Goal: Find specific page/section: Find specific page/section

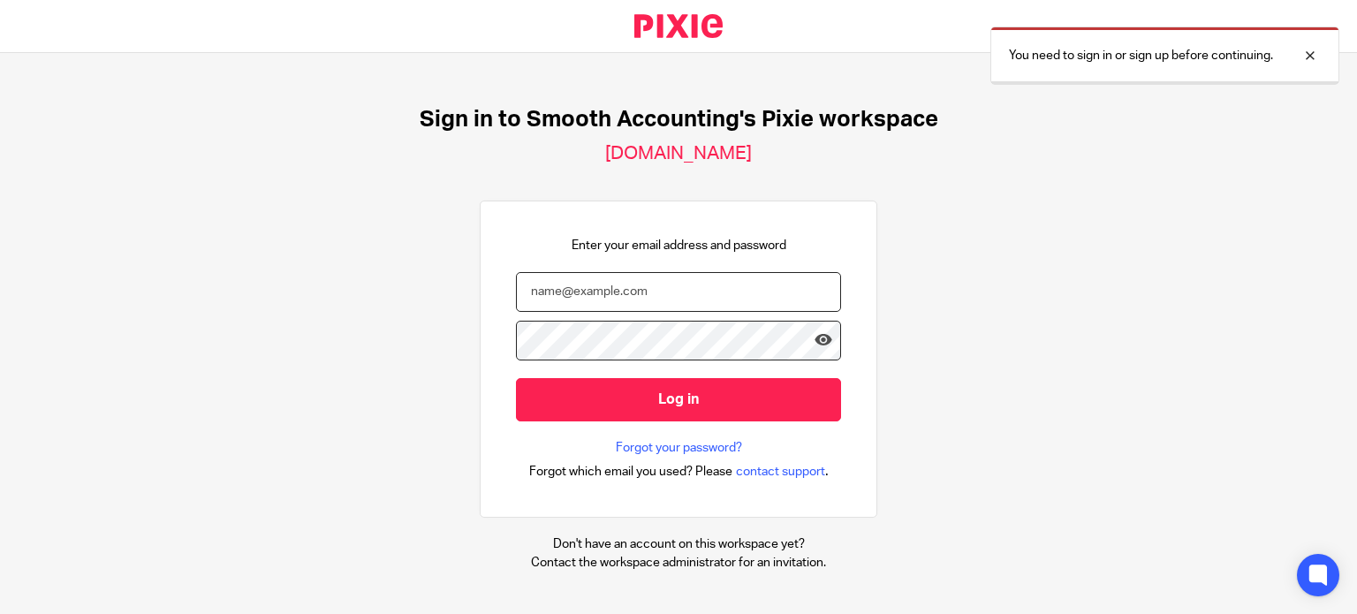
type input "james@smoothaccounting.co.uk"
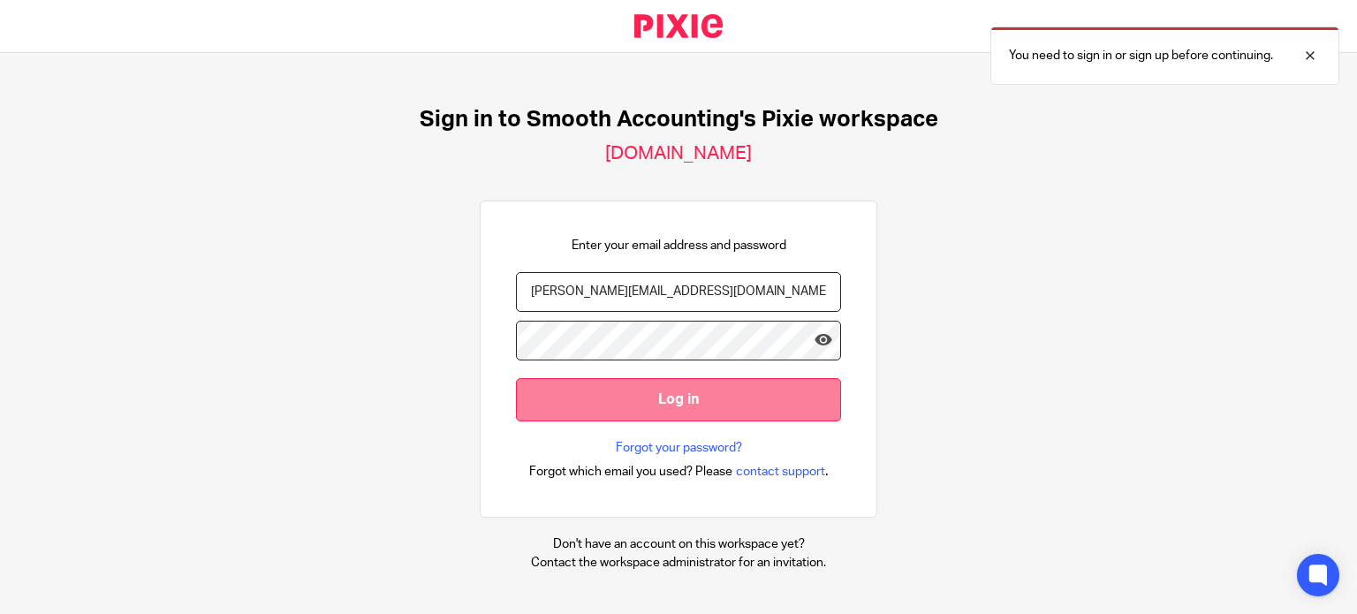
click at [739, 390] on input "Log in" at bounding box center [678, 399] width 325 height 43
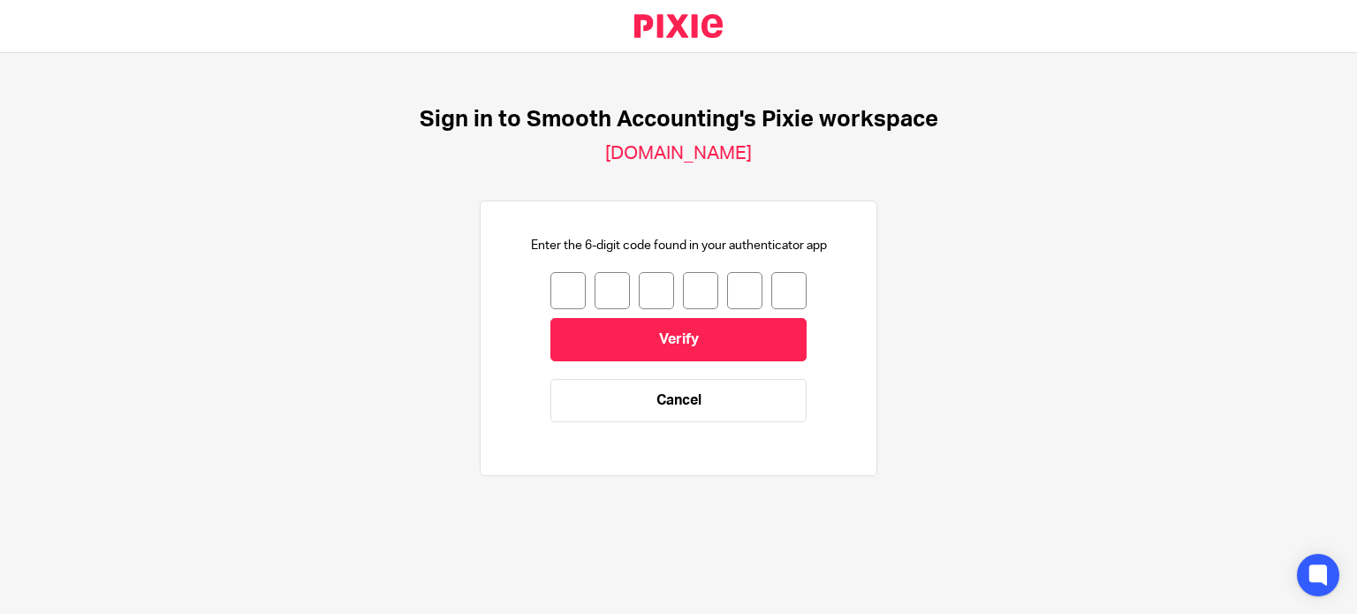
click at [550, 292] on input "number" at bounding box center [567, 290] width 35 height 37
type input "9"
type input "7"
type input "8"
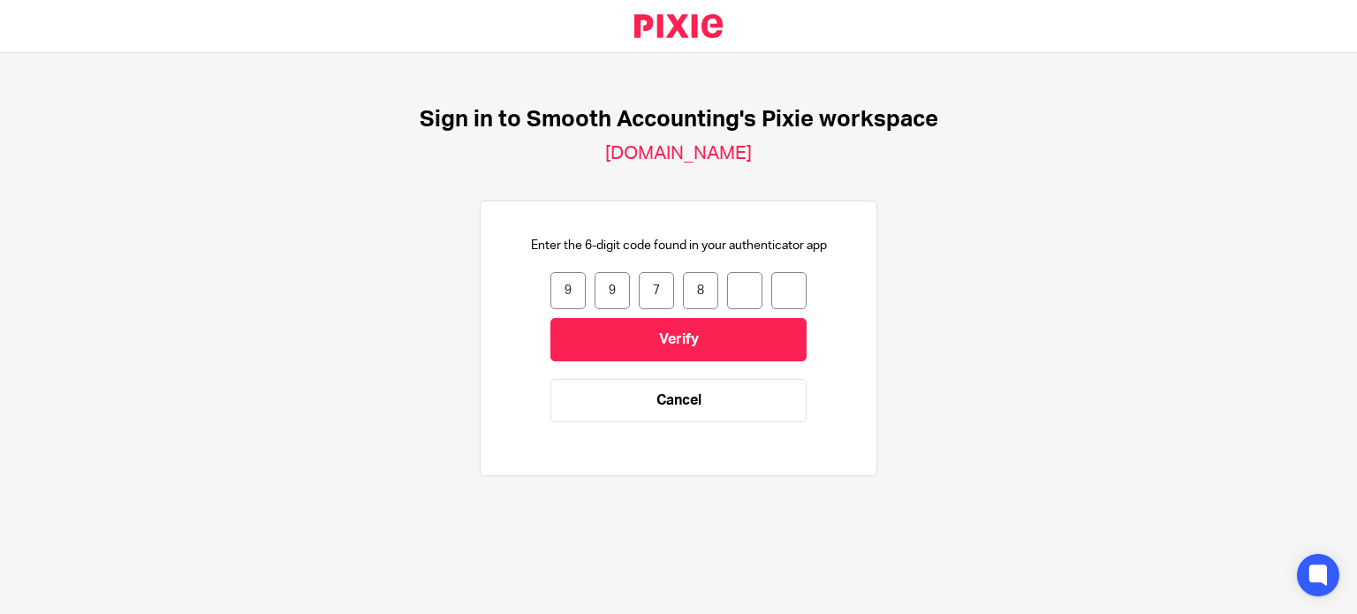
type input "2"
type input "6"
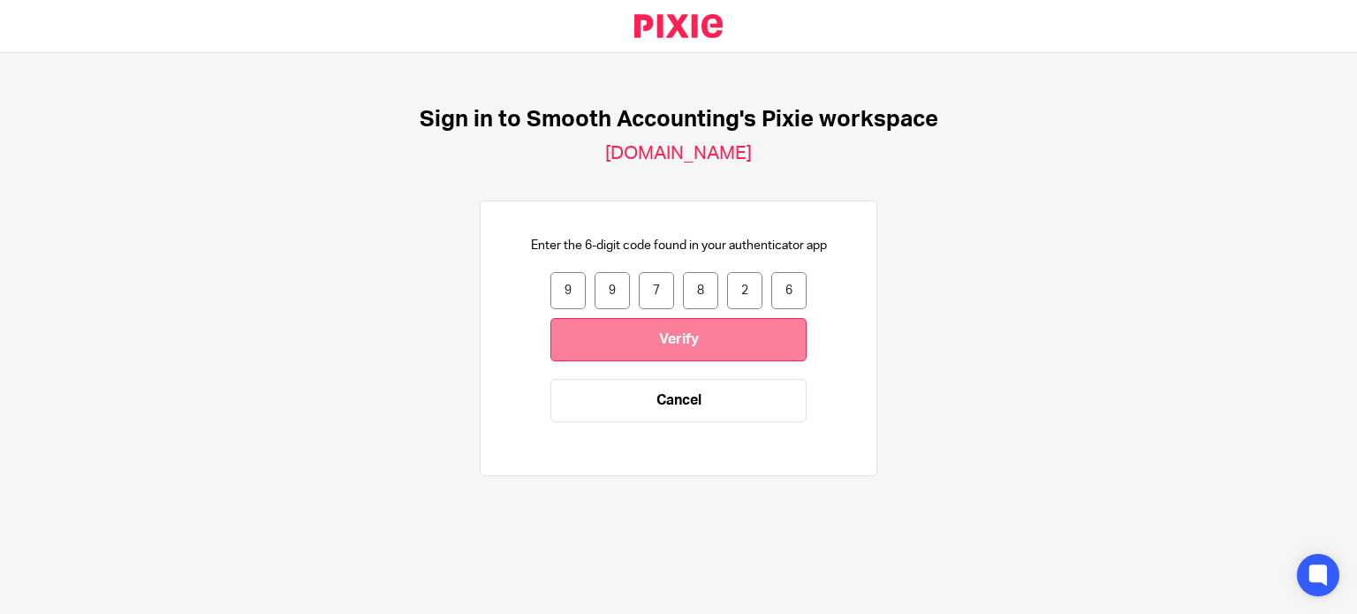
click at [656, 331] on input "Verify" at bounding box center [678, 339] width 256 height 43
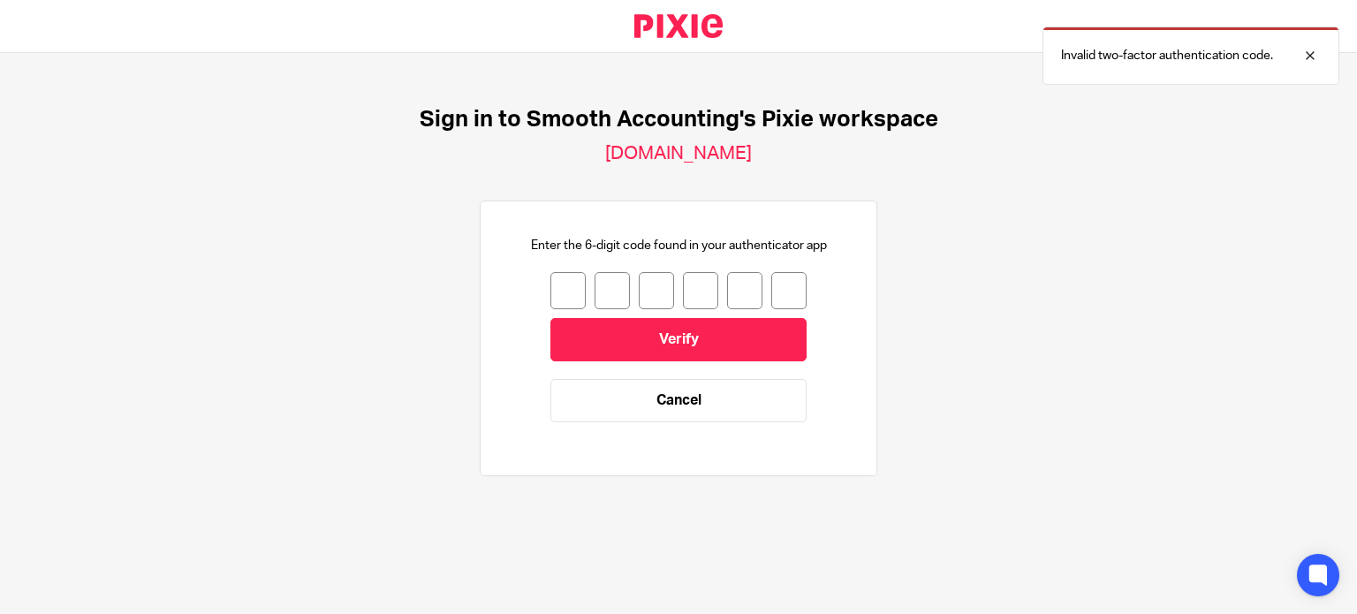
click at [557, 280] on input "number" at bounding box center [567, 290] width 35 height 37
type input "4"
type input "8"
type input "7"
type input "5"
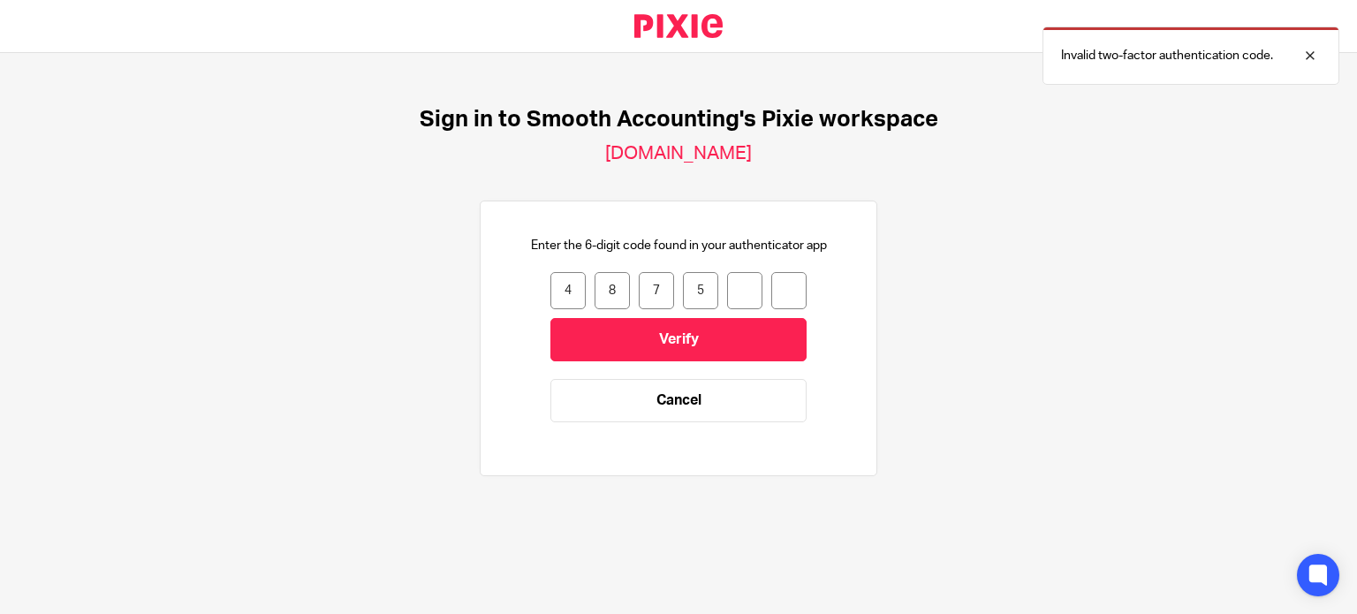
type input "0"
type input "7"
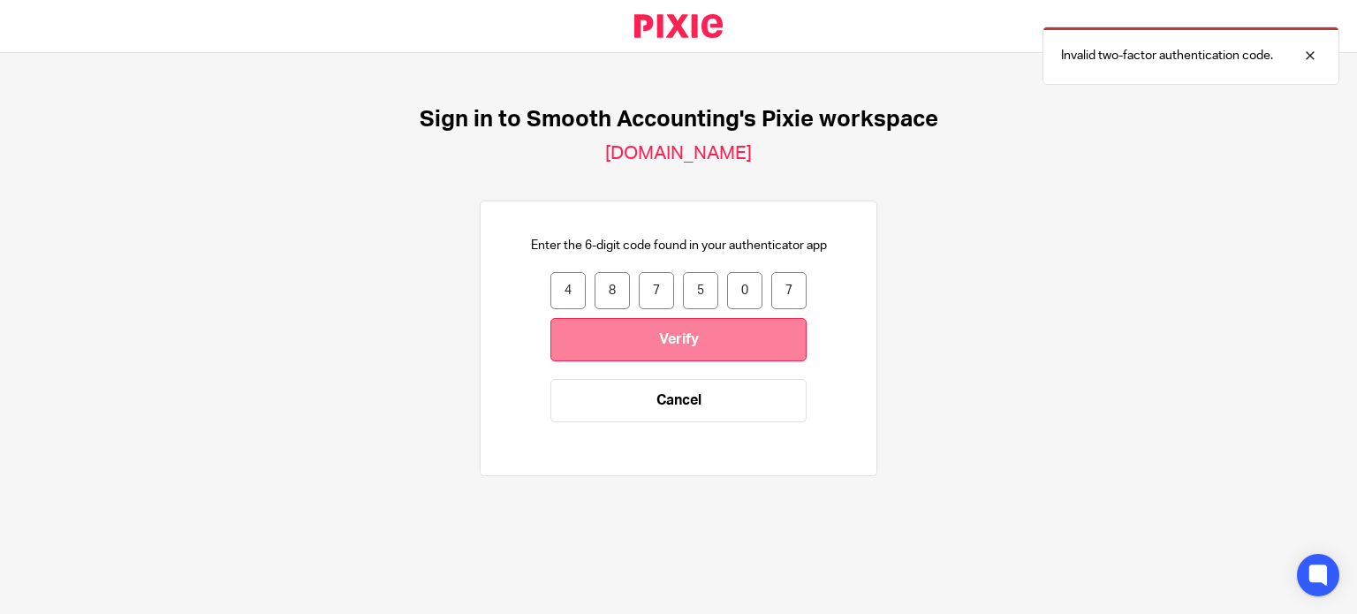
click at [643, 352] on input "Verify" at bounding box center [678, 339] width 256 height 43
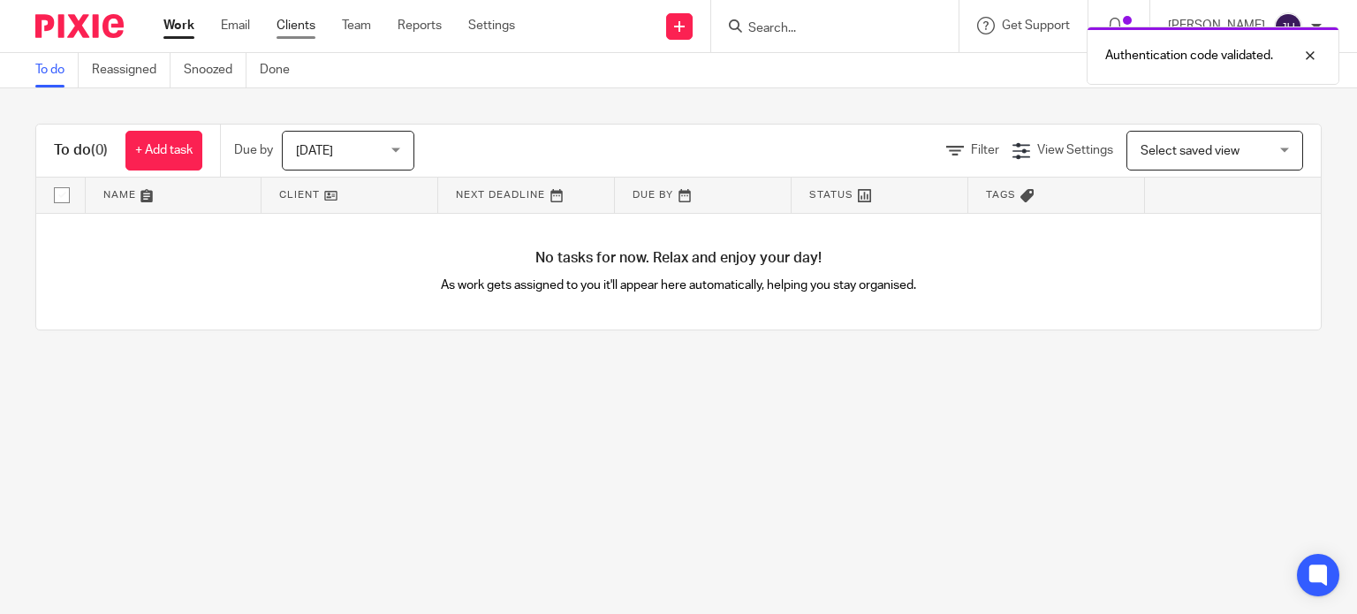
click at [279, 20] on link "Clients" at bounding box center [295, 26] width 39 height 18
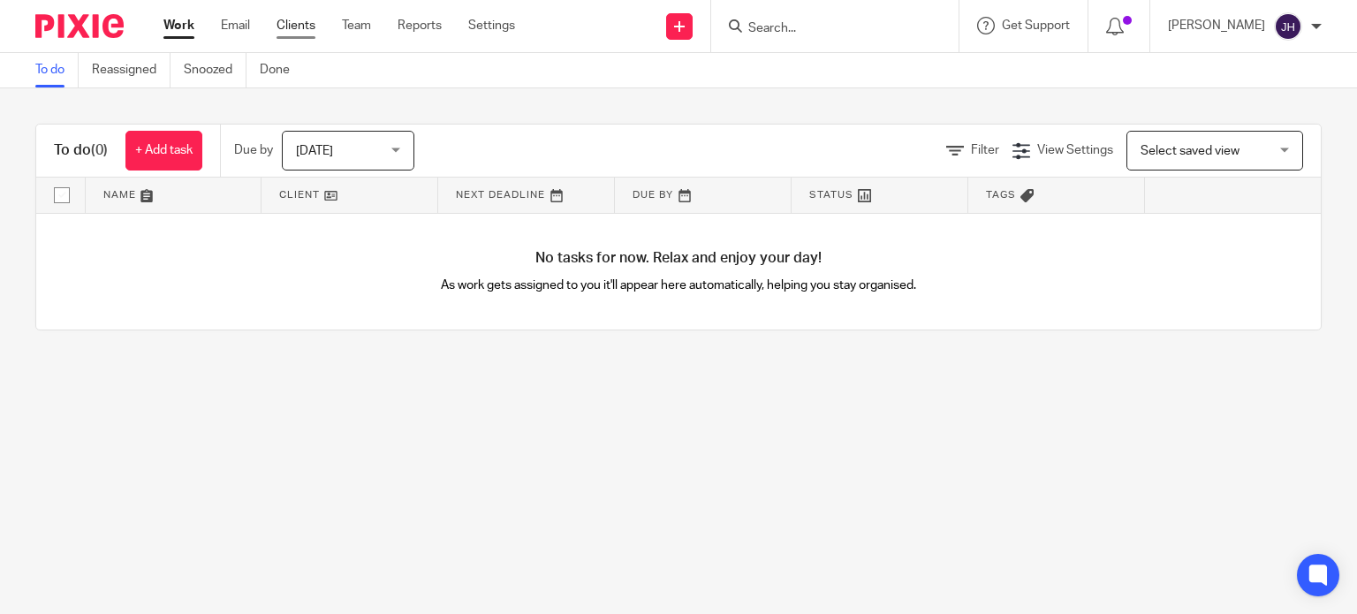
click at [282, 27] on link "Clients" at bounding box center [295, 26] width 39 height 18
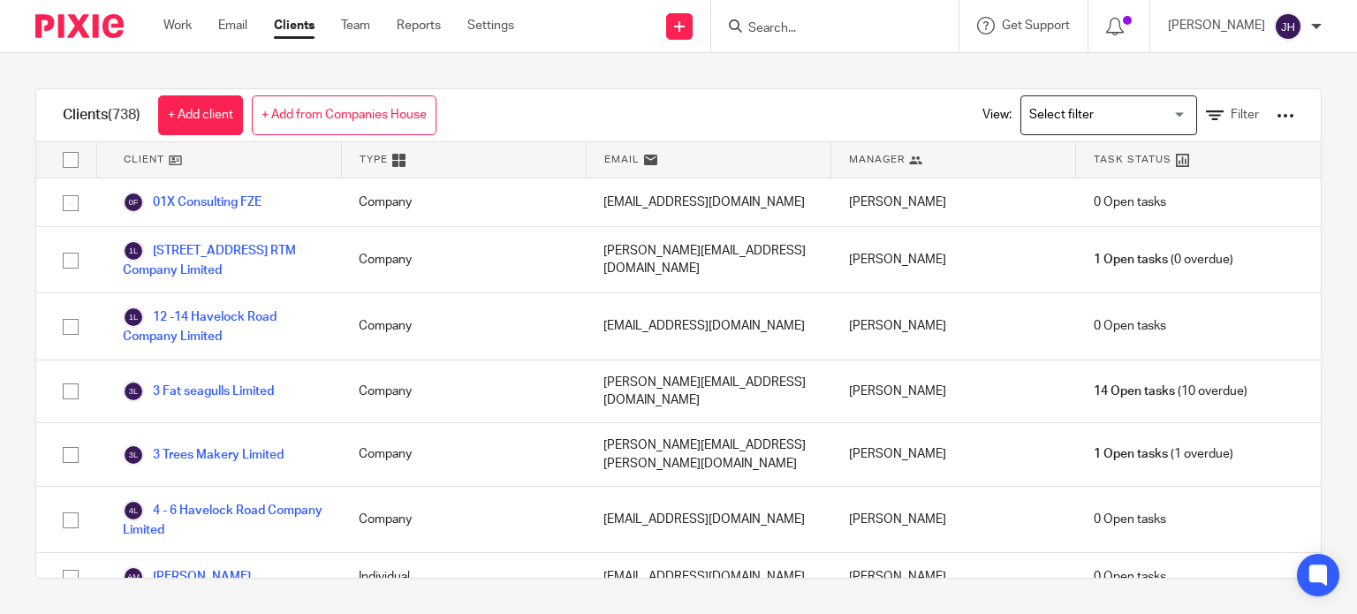
click at [841, 21] on input "Search" at bounding box center [825, 29] width 159 height 16
paste input "[PERSON_NAME]"
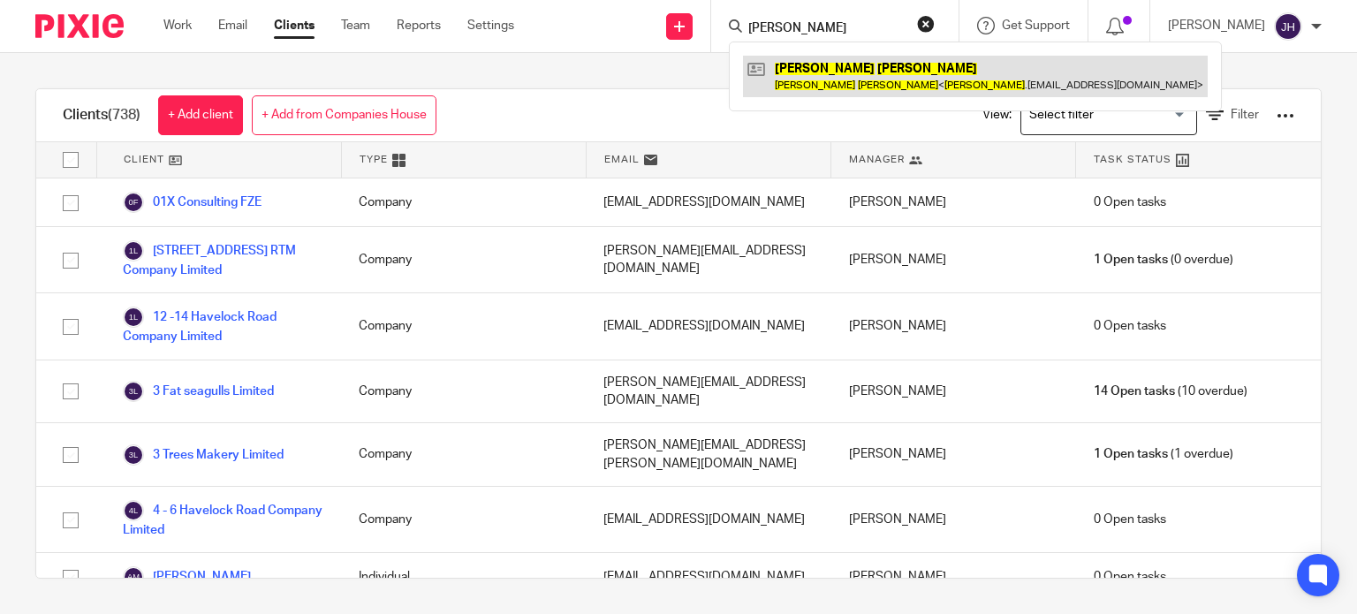
type input "[PERSON_NAME]"
click at [852, 66] on link at bounding box center [975, 76] width 465 height 41
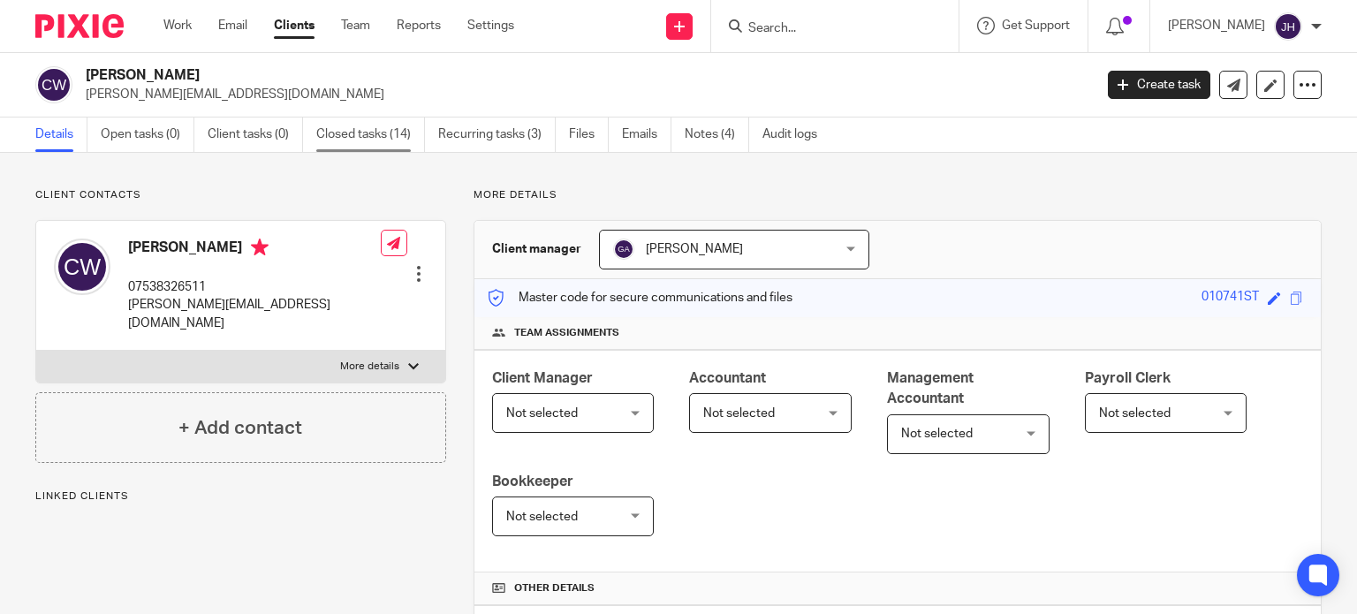
click at [350, 137] on link "Closed tasks (14)" at bounding box center [370, 134] width 109 height 34
